Goal: Task Accomplishment & Management: Complete application form

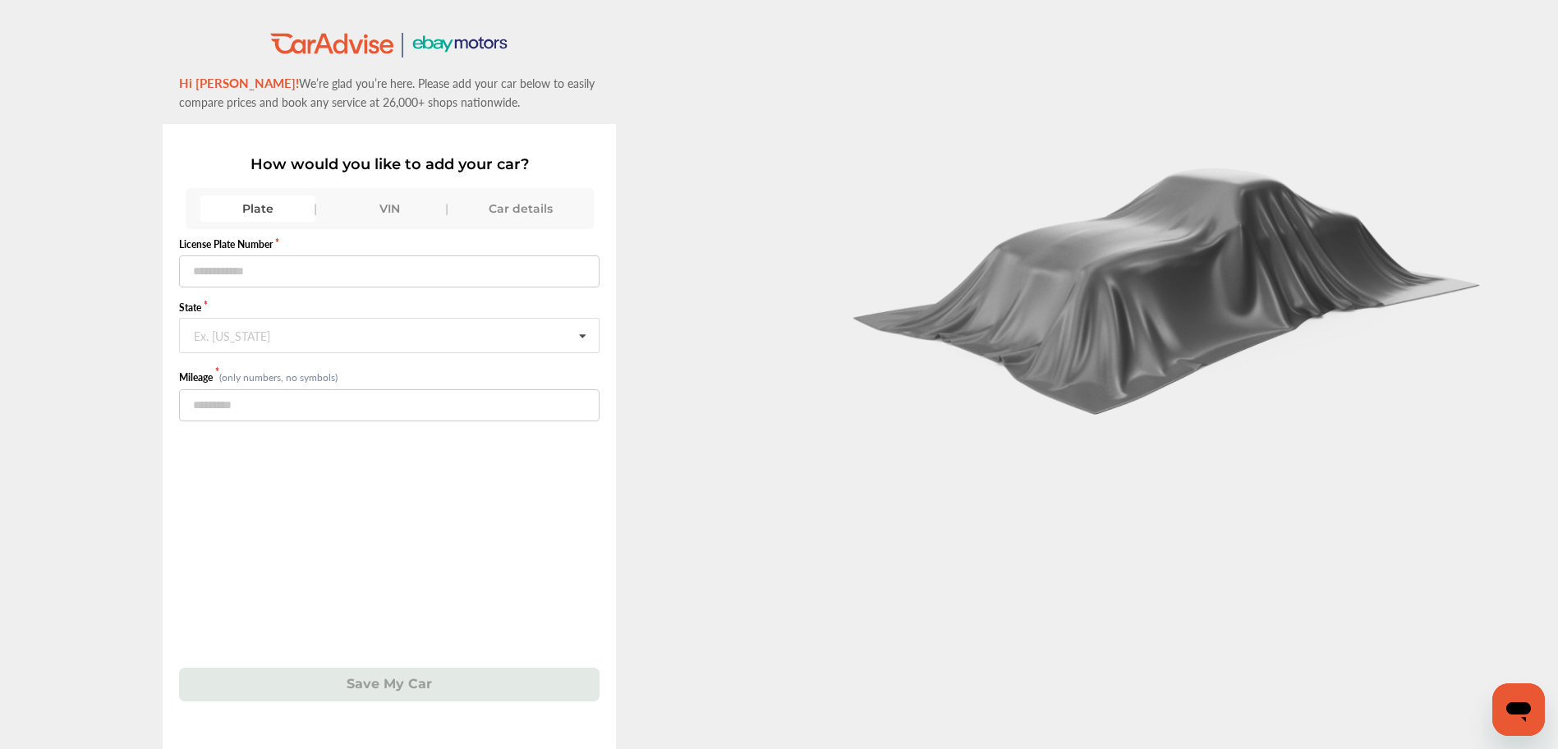
click at [389, 203] on div "VIN" at bounding box center [389, 208] width 115 height 26
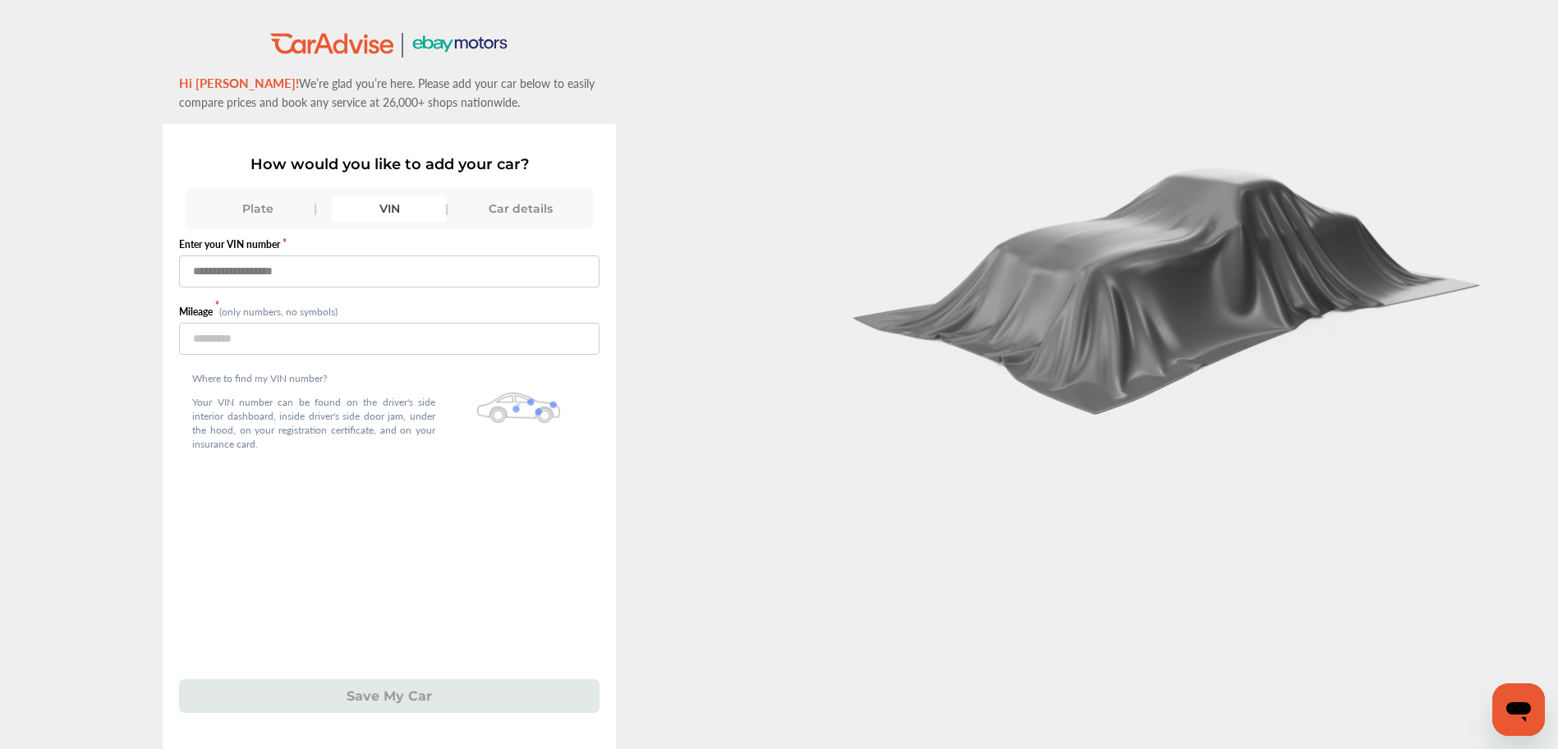
click at [281, 269] on input "text" at bounding box center [389, 271] width 421 height 32
click at [324, 269] on input "text" at bounding box center [389, 271] width 421 height 32
click at [313, 271] on input "text" at bounding box center [389, 271] width 421 height 32
click at [315, 273] on input "text" at bounding box center [389, 271] width 421 height 32
